Goal: Task Accomplishment & Management: Manage account settings

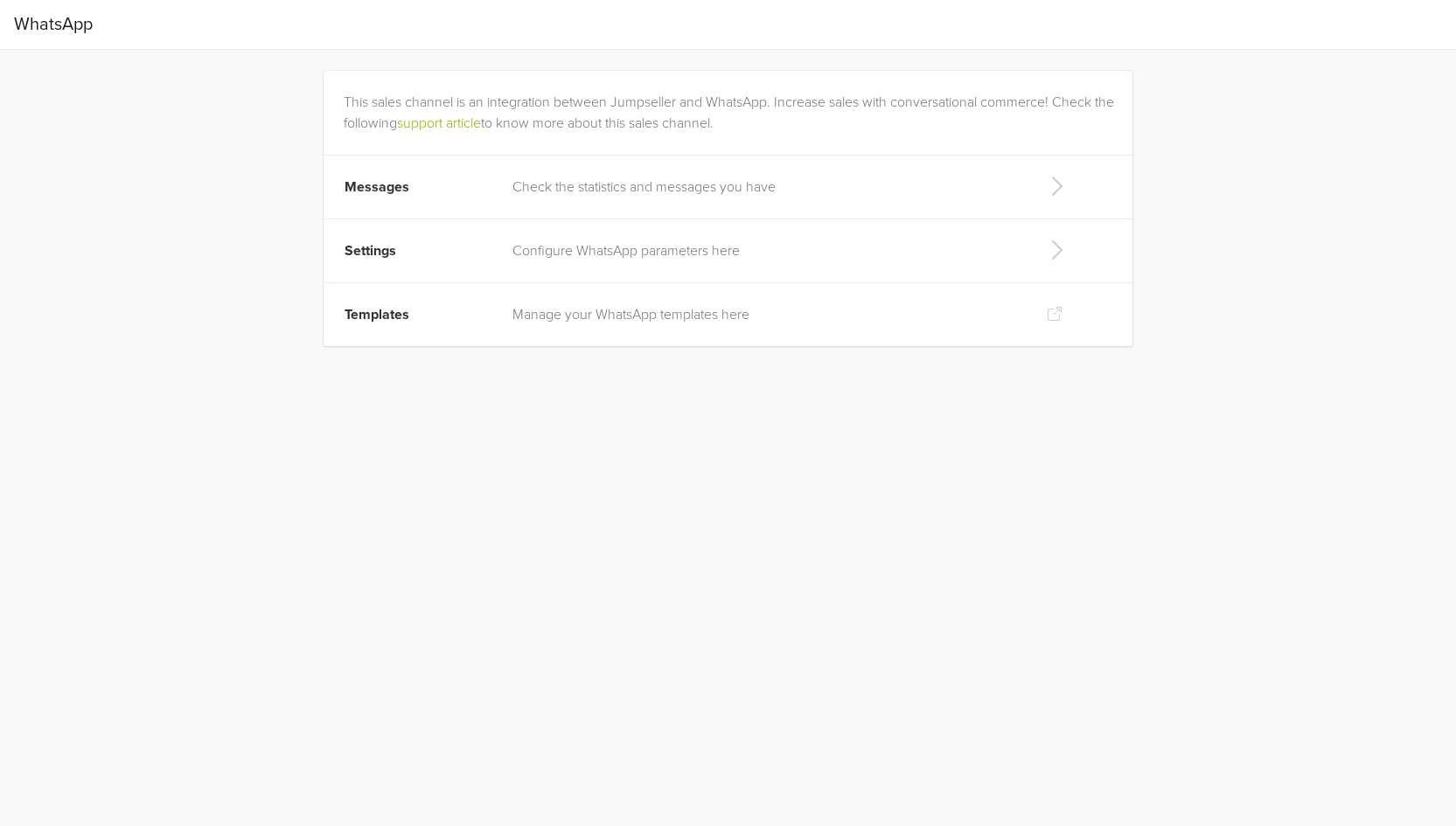
click at [1057, 190] on icon at bounding box center [1056, 185] width 35 height 28
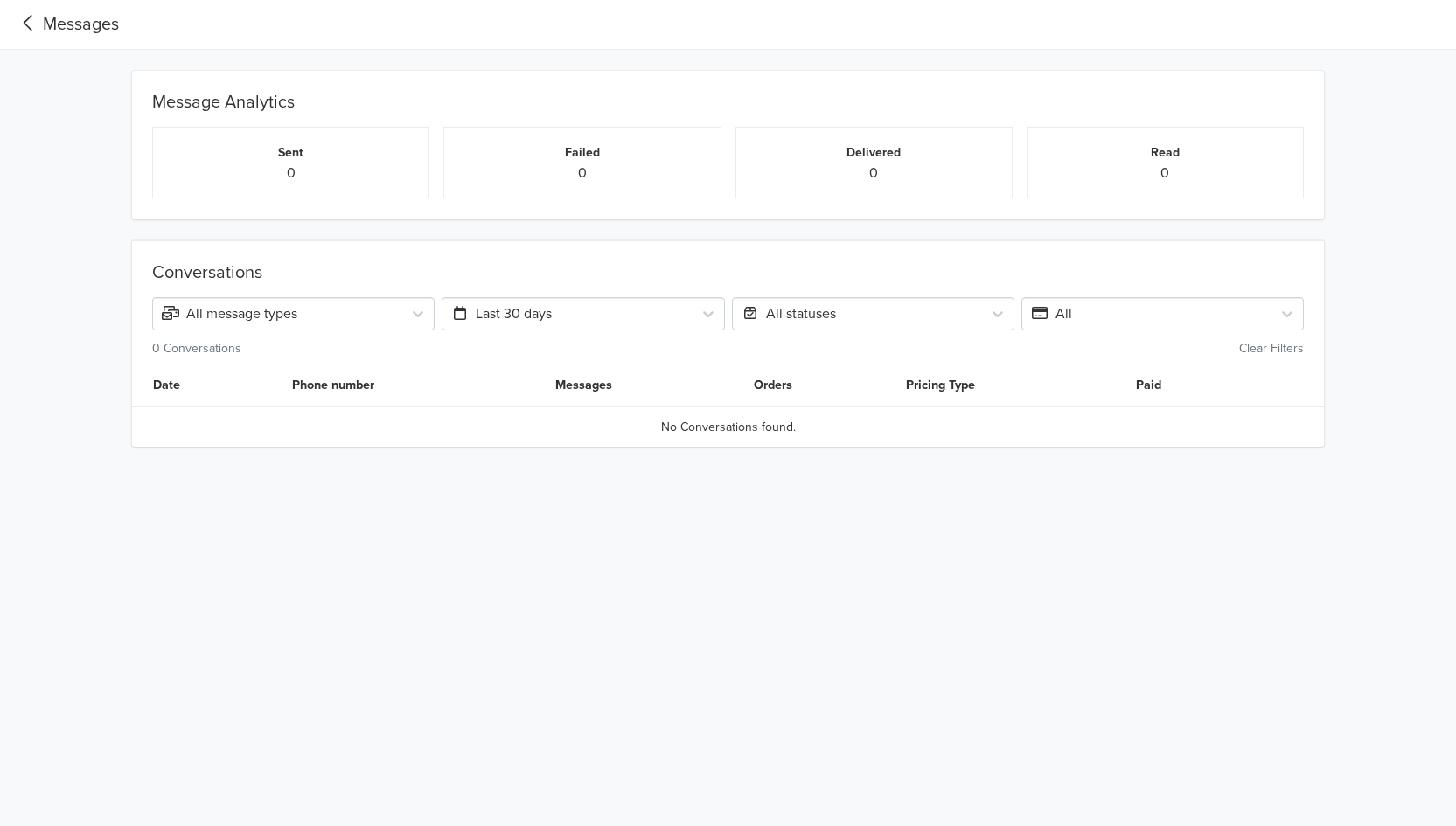
click at [43, 21] on div "Messages" at bounding box center [66, 24] width 105 height 26
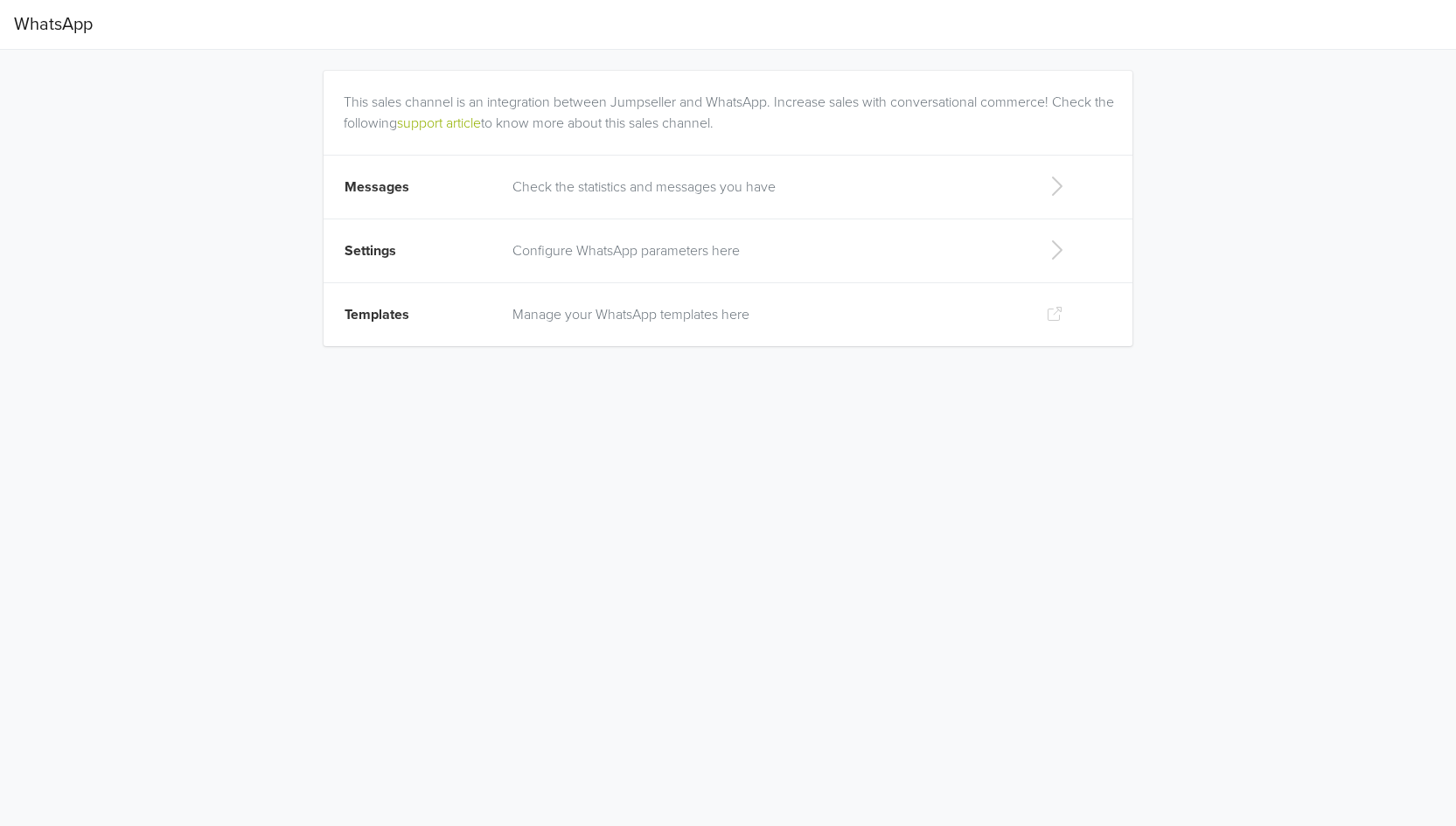
click at [723, 234] on td "Configure WhatsApp parameters here" at bounding box center [766, 251] width 527 height 64
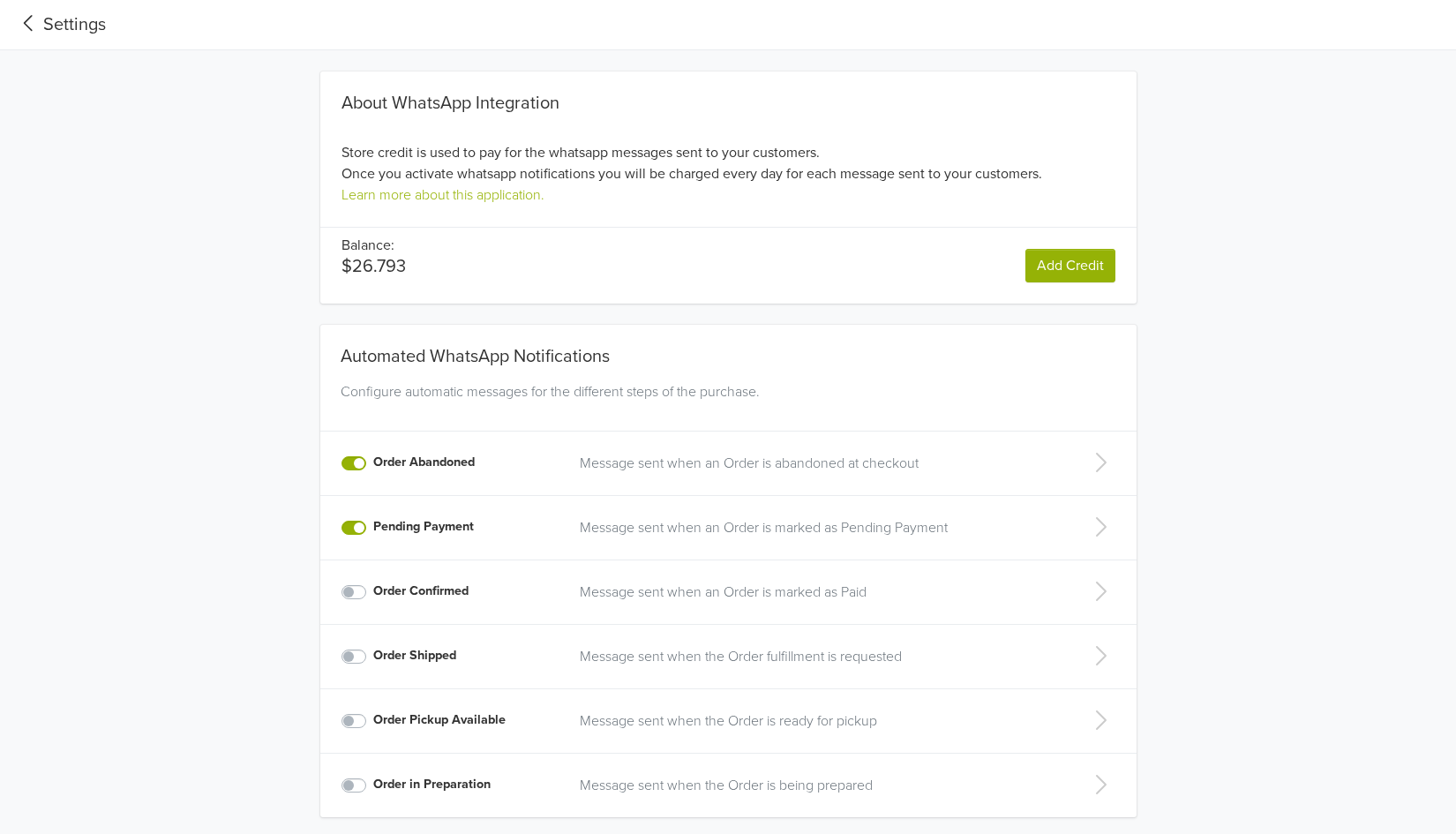
click at [48, 22] on div "Settings" at bounding box center [61, 24] width 92 height 26
